Goal: Navigation & Orientation: Find specific page/section

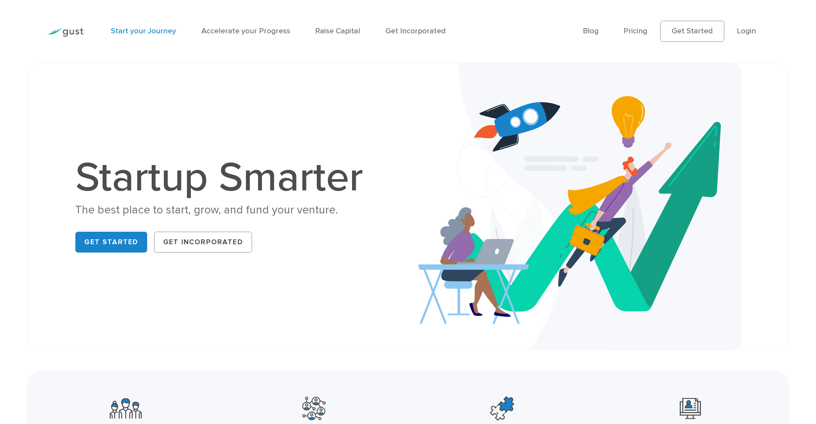
click at [160, 27] on li "Start your Journey" at bounding box center [143, 31] width 65 height 12
click at [164, 34] on link "Start your Journey" at bounding box center [143, 30] width 65 height 9
click at [414, 30] on link "Get Incorporated" at bounding box center [416, 30] width 60 height 9
